Goal: Task Accomplishment & Management: Complete application form

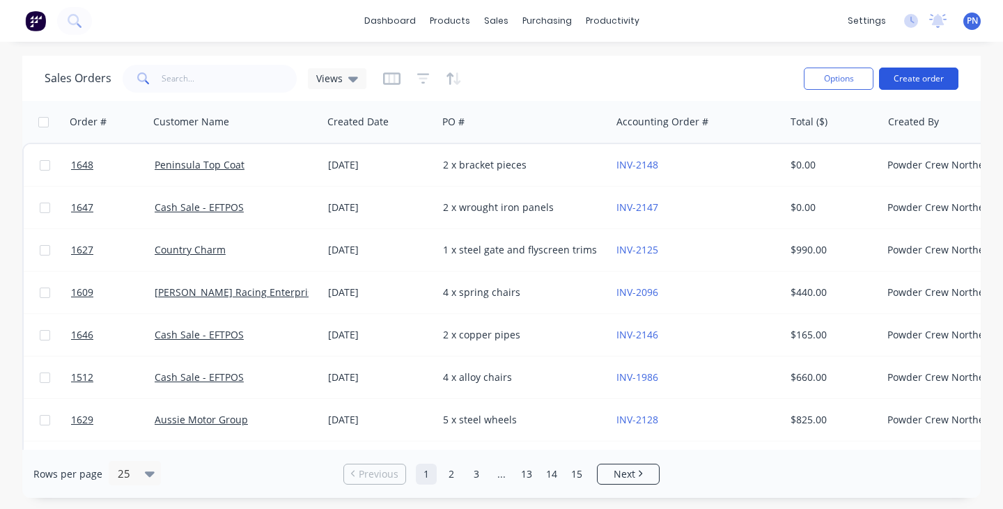
click at [930, 78] on button "Create order" at bounding box center [918, 79] width 79 height 22
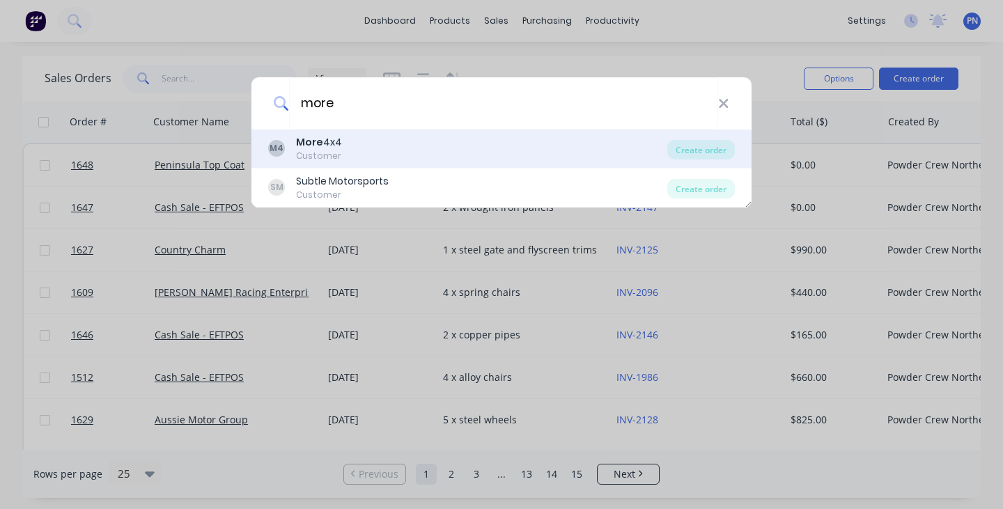
type input "more"
click at [405, 149] on div "M4 More 4x4 Customer" at bounding box center [467, 148] width 399 height 27
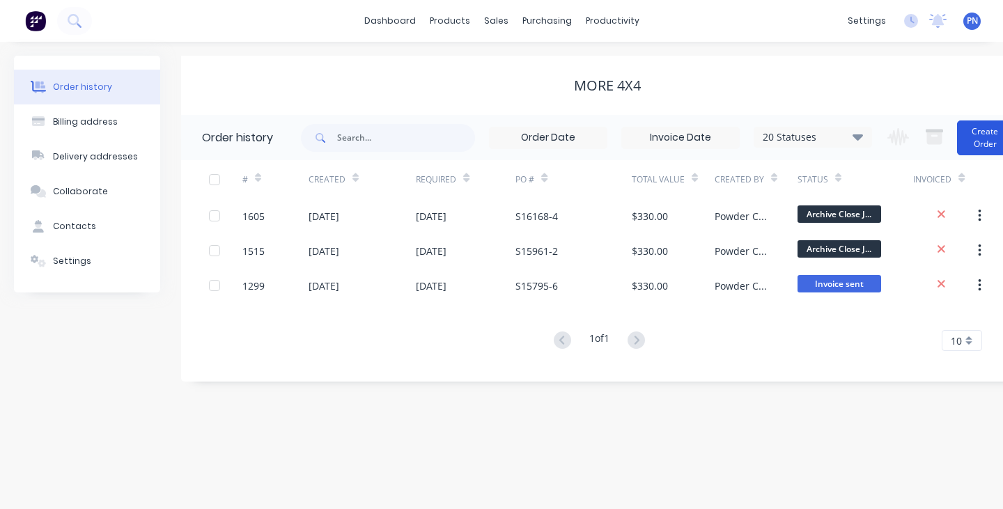
click at [981, 141] on button "Create Order" at bounding box center [985, 137] width 56 height 35
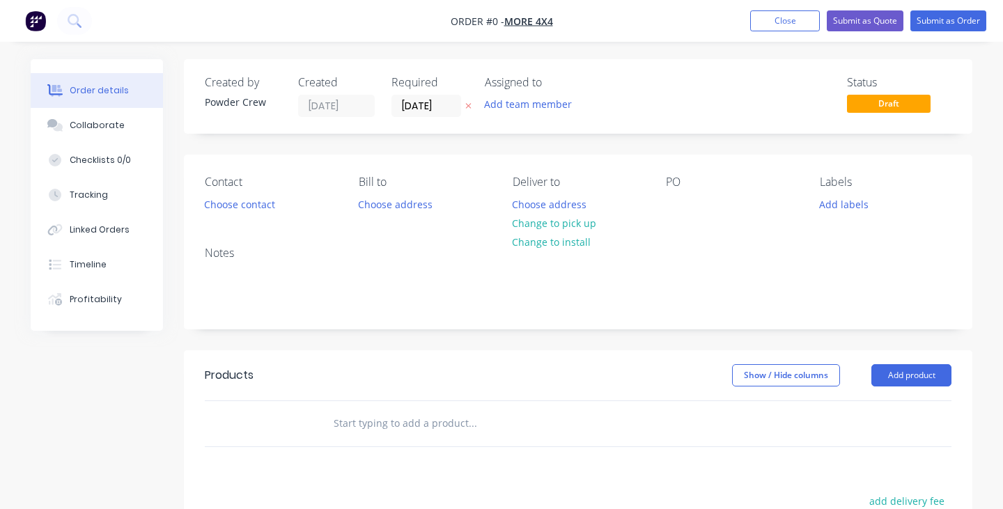
click at [690, 198] on div "PO" at bounding box center [732, 194] width 132 height 39
click at [674, 203] on div at bounding box center [677, 204] width 22 height 20
paste div
click at [882, 374] on div "Order details Collaborate Checklists 0/0 Tracking Linked Orders Timeline Profit…" at bounding box center [501, 430] width 969 height 743
click at [882, 374] on button "Add product" at bounding box center [911, 375] width 80 height 22
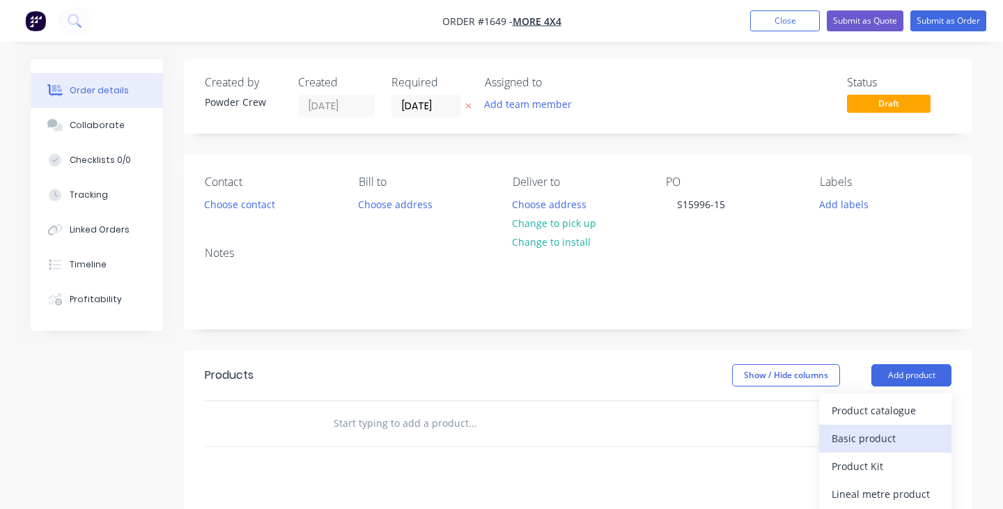
click at [875, 433] on div "Basic product" at bounding box center [885, 438] width 107 height 20
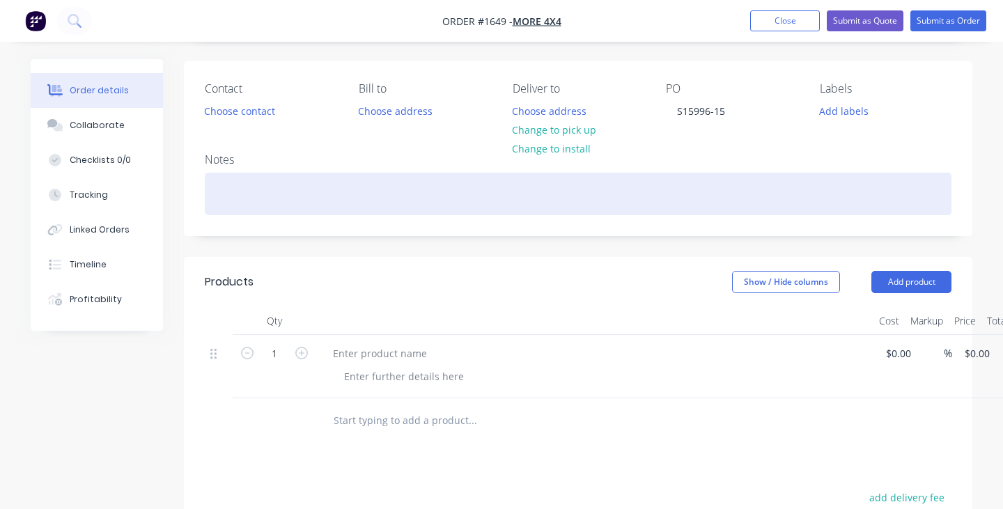
scroll to position [134, 0]
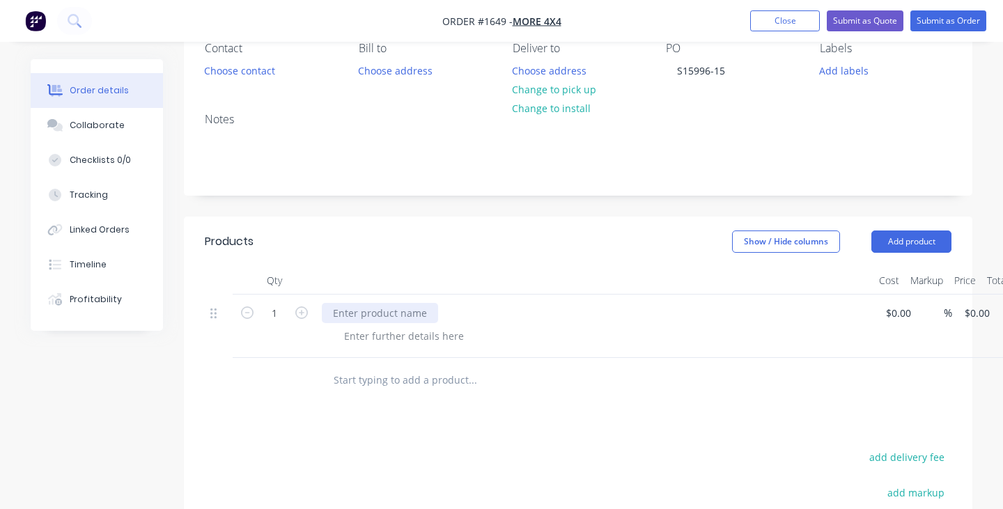
click at [403, 311] on div at bounding box center [380, 313] width 116 height 20
paste div
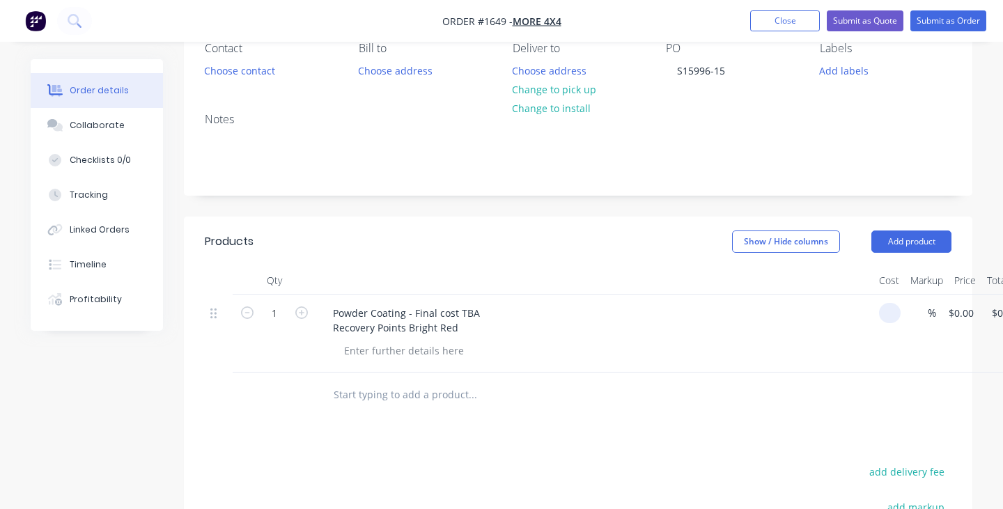
click at [899, 311] on input at bounding box center [892, 313] width 16 height 20
type input "$300.00"
click at [843, 287] on div at bounding box center [594, 281] width 557 height 28
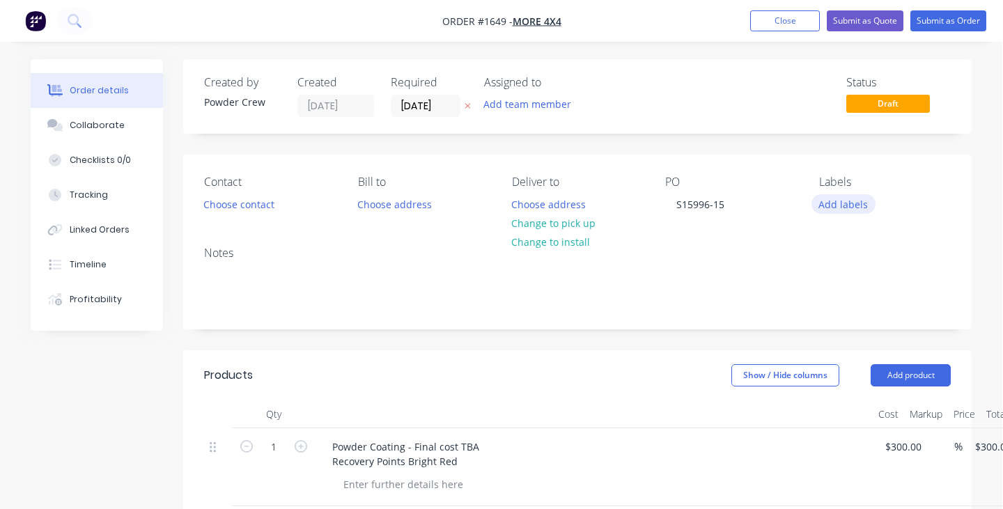
scroll to position [0, 1]
click at [475, 448] on div "Powder Coating - Final cost TBA Recovery Points Bright Red" at bounding box center [405, 454] width 169 height 35
click at [948, 17] on button "Submit as Order" at bounding box center [948, 20] width 76 height 21
